Goal: Task Accomplishment & Management: Manage account settings

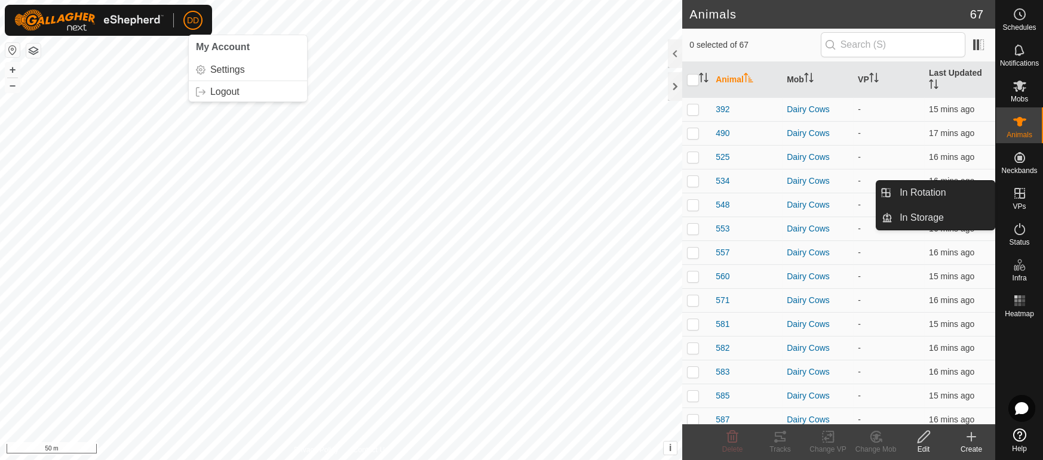
click at [1019, 196] on icon at bounding box center [1019, 193] width 11 height 11
click at [939, 197] on link "In Rotation" at bounding box center [943, 193] width 102 height 24
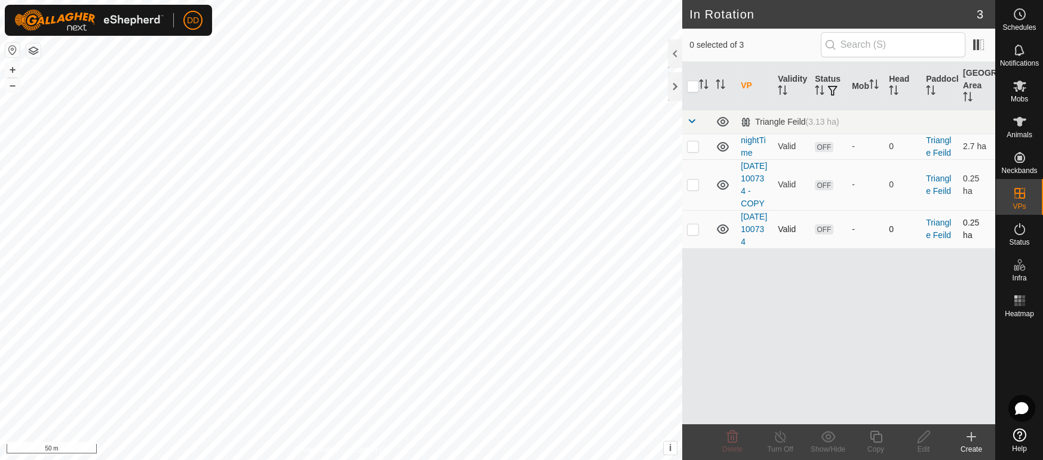
click at [693, 234] on p-checkbox at bounding box center [693, 230] width 12 height 10
click at [735, 441] on icon at bounding box center [732, 437] width 14 height 14
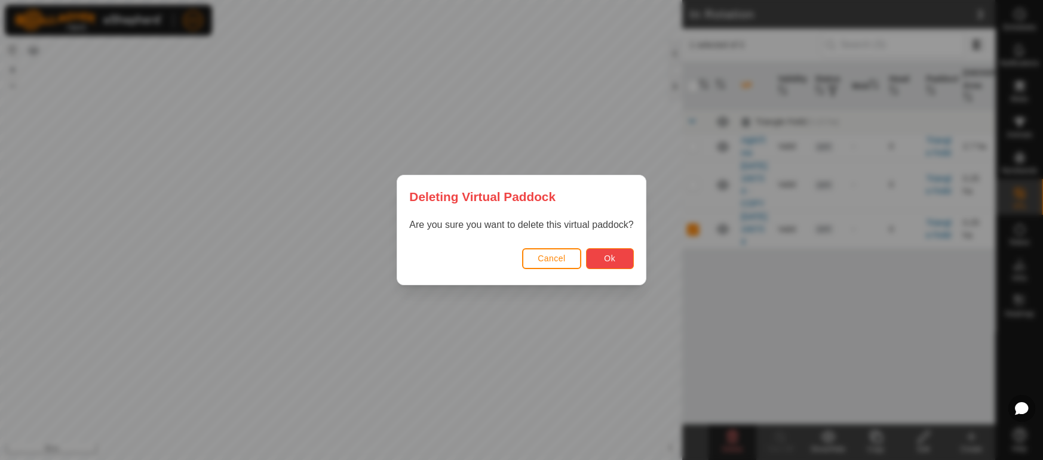
click at [614, 259] on span "Ok" at bounding box center [609, 259] width 11 height 10
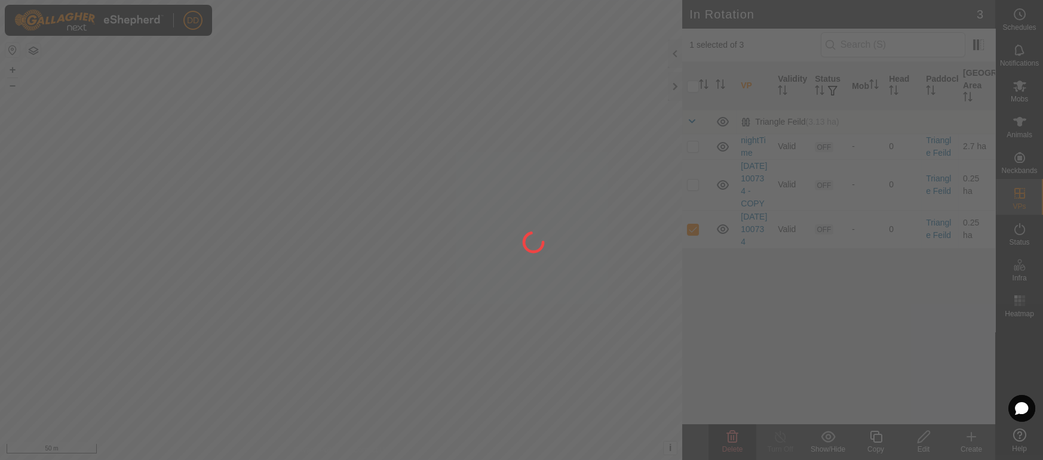
checkbox input "false"
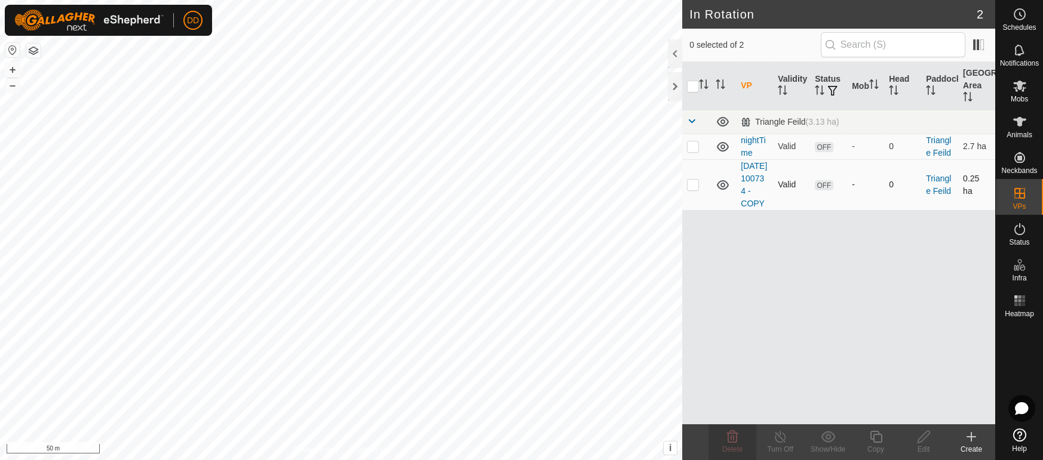
click at [693, 189] on p-checkbox at bounding box center [693, 185] width 12 height 10
checkbox input "true"
click at [930, 434] on icon at bounding box center [923, 437] width 15 height 14
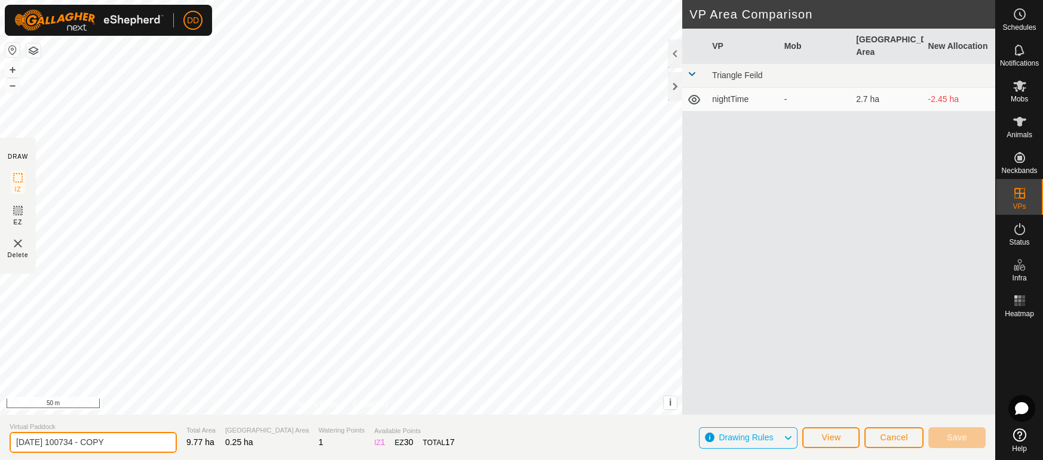
click at [0, 405] on div "DRAW IZ EZ Delete Privacy Policy Contact Us + – ⇧ i This application includes H…" at bounding box center [497, 230] width 995 height 460
type input "daytime"
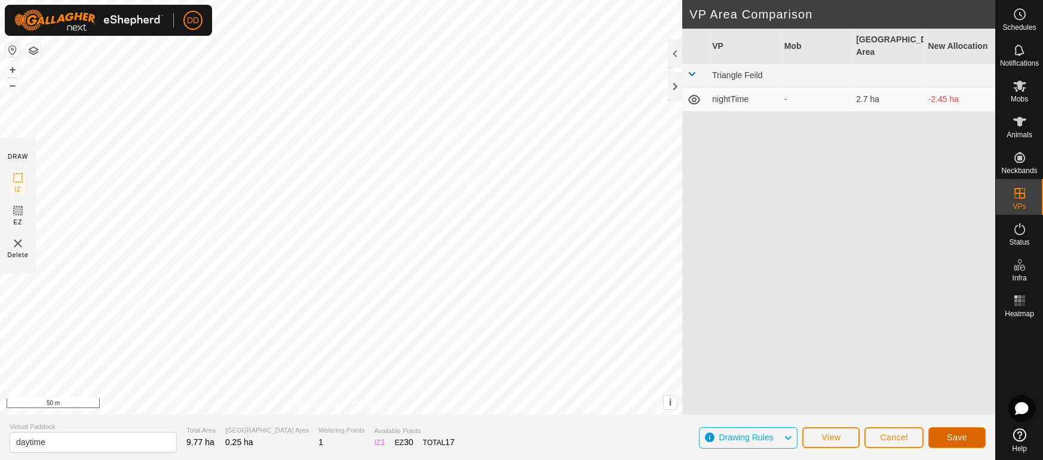
click at [970, 433] on button "Save" at bounding box center [956, 438] width 57 height 21
